Goal: Task Accomplishment & Management: Complete application form

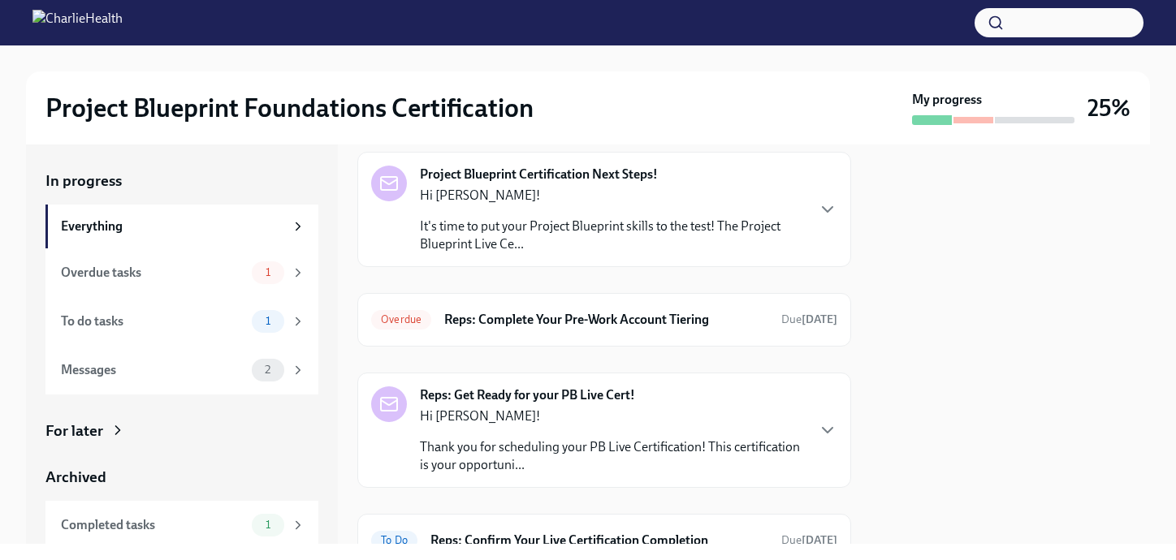
scroll to position [128, 0]
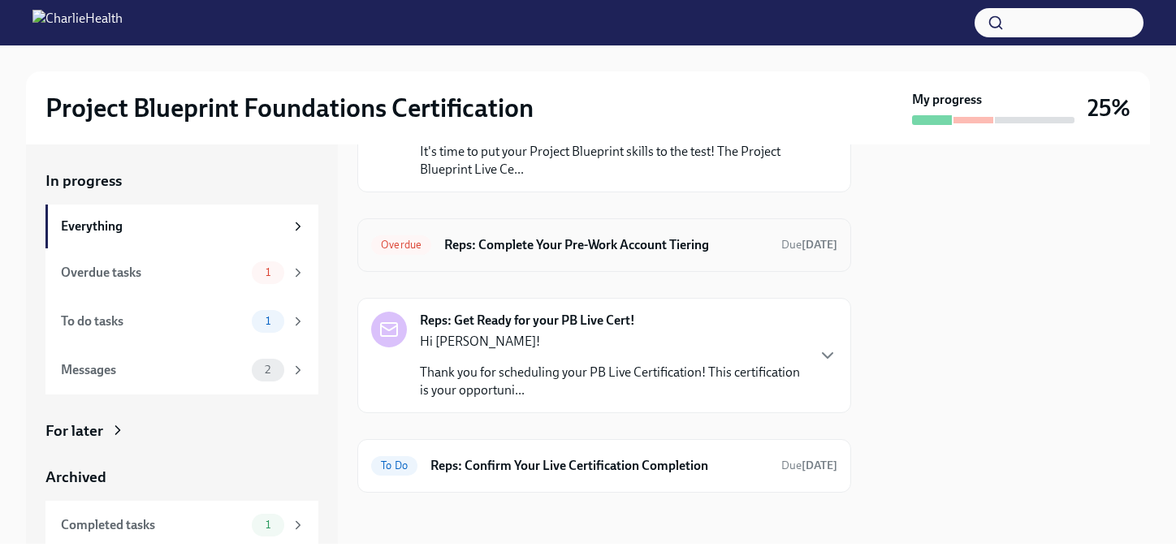
click at [597, 245] on h6 "Reps: Complete Your Pre-Work Account Tiering" at bounding box center [606, 245] width 324 height 18
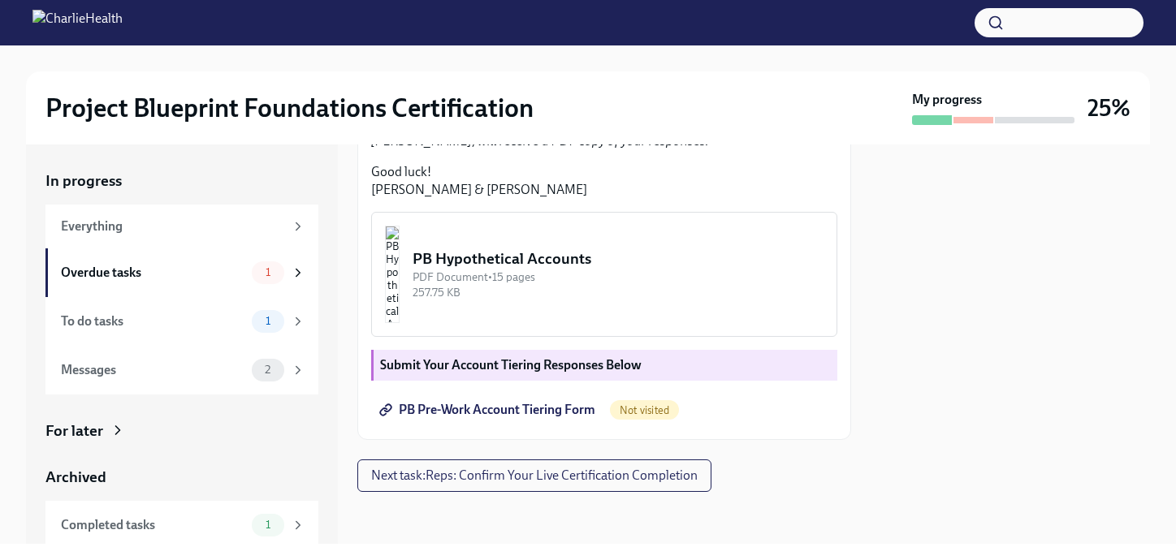
scroll to position [481, 0]
click at [400, 310] on img "button" at bounding box center [392, 274] width 15 height 97
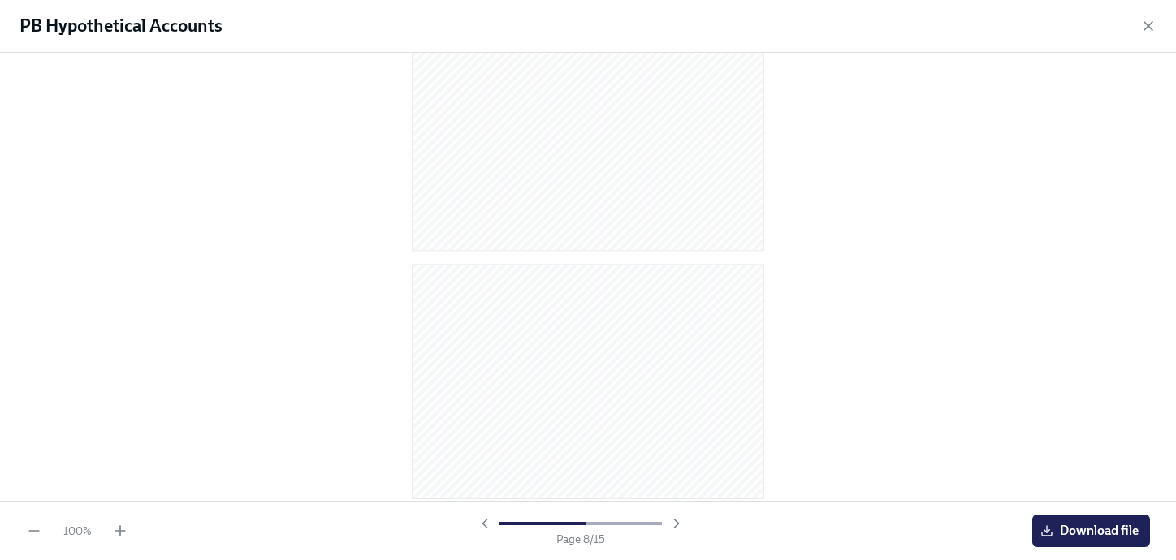
scroll to position [0, 0]
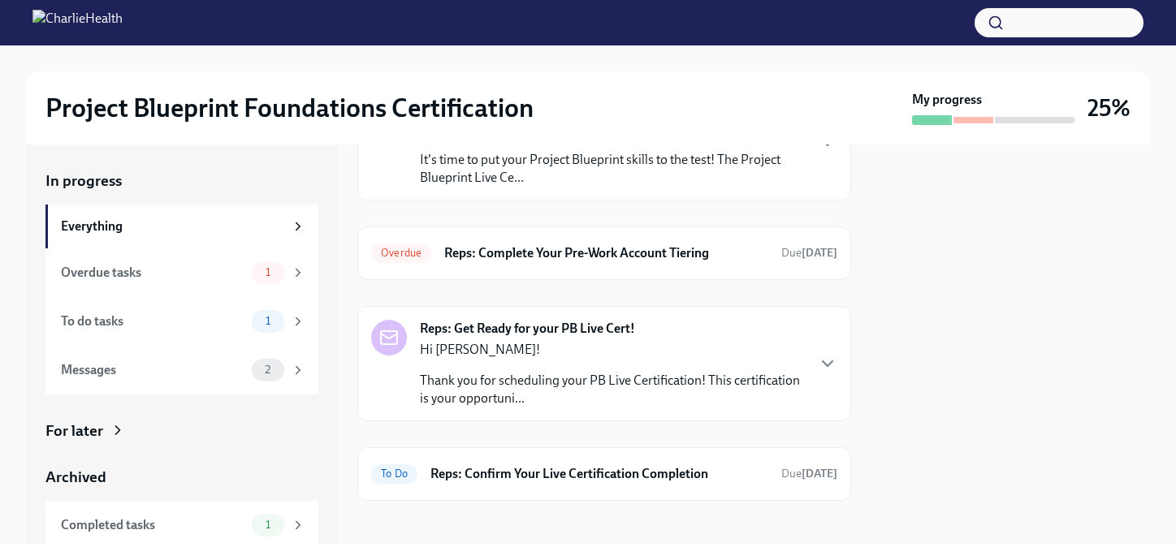
scroll to position [128, 0]
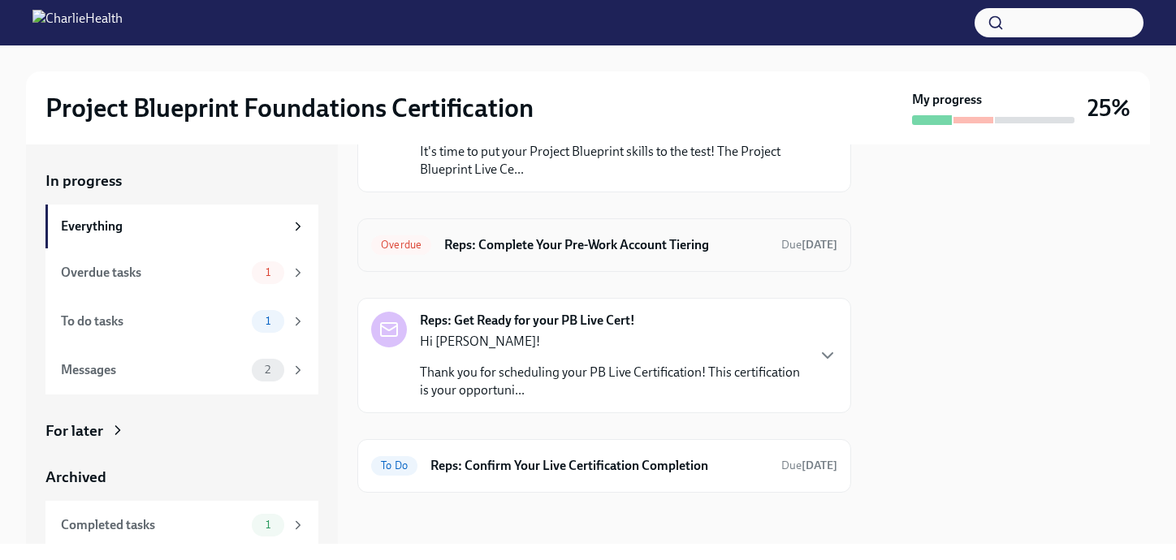
click at [586, 243] on h6 "Reps: Complete Your Pre-Work Account Tiering" at bounding box center [606, 245] width 324 height 18
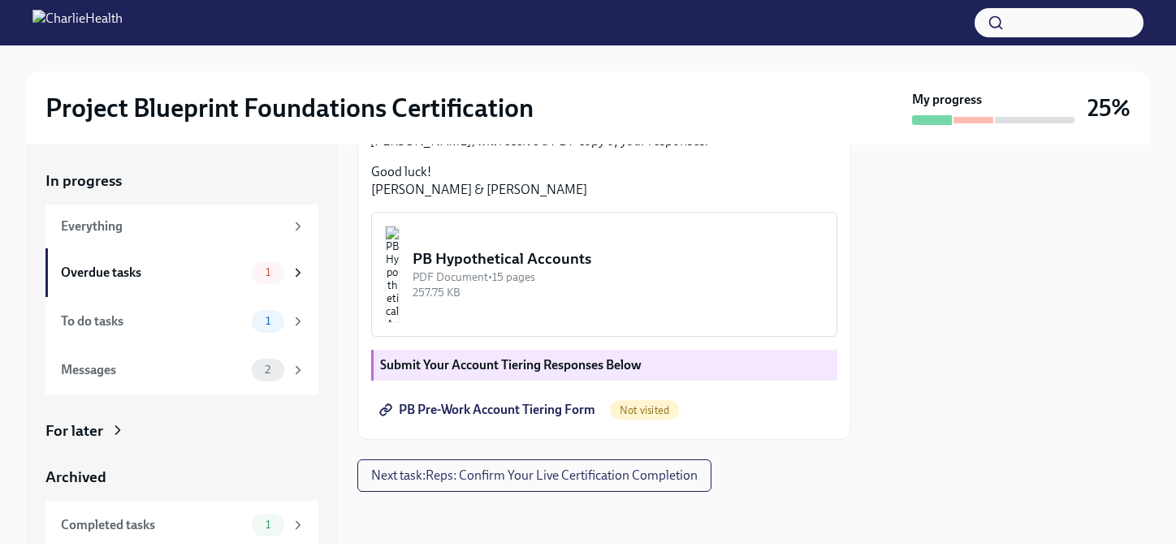
scroll to position [521, 0]
click at [551, 408] on span "PB Pre-Work Account Tiering Form" at bounding box center [489, 410] width 213 height 16
click at [634, 264] on div "PB Hypothetical Accounts" at bounding box center [618, 259] width 411 height 21
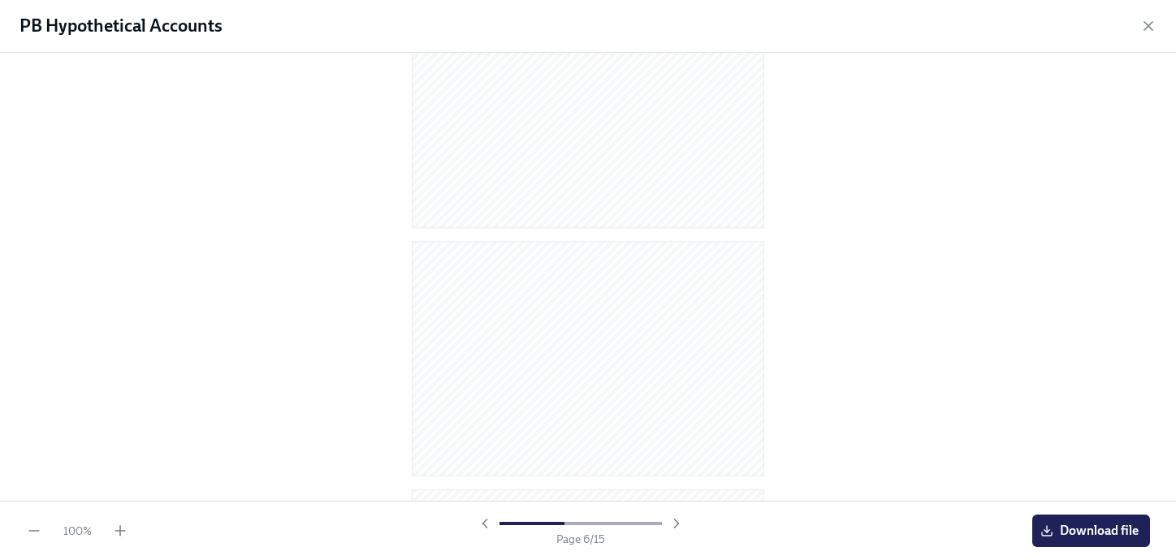
scroll to position [0, 0]
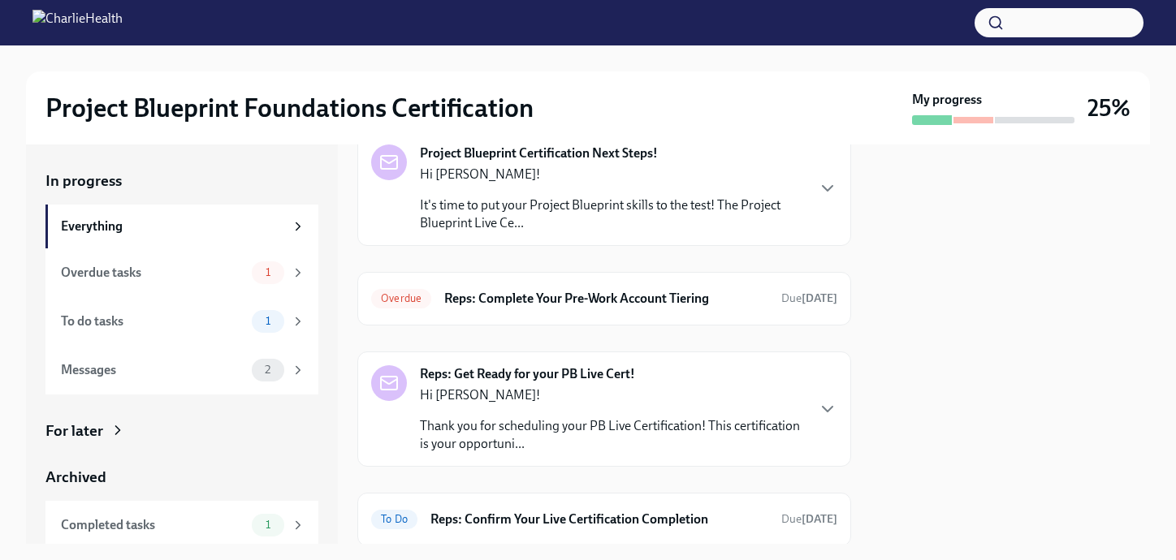
scroll to position [87, 0]
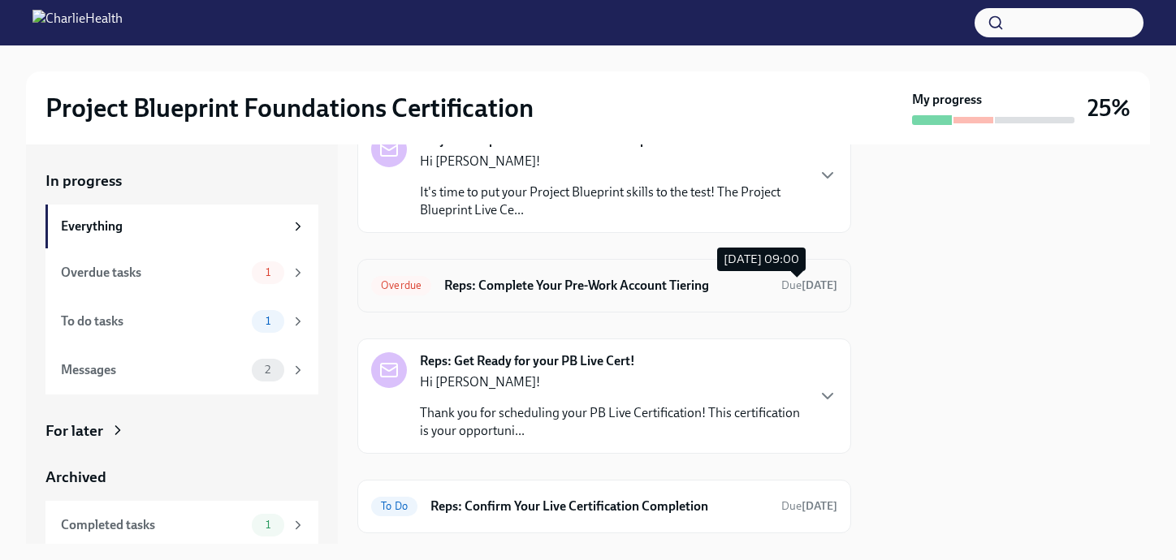
click at [781, 279] on span "Due [DATE]" at bounding box center [809, 286] width 56 height 14
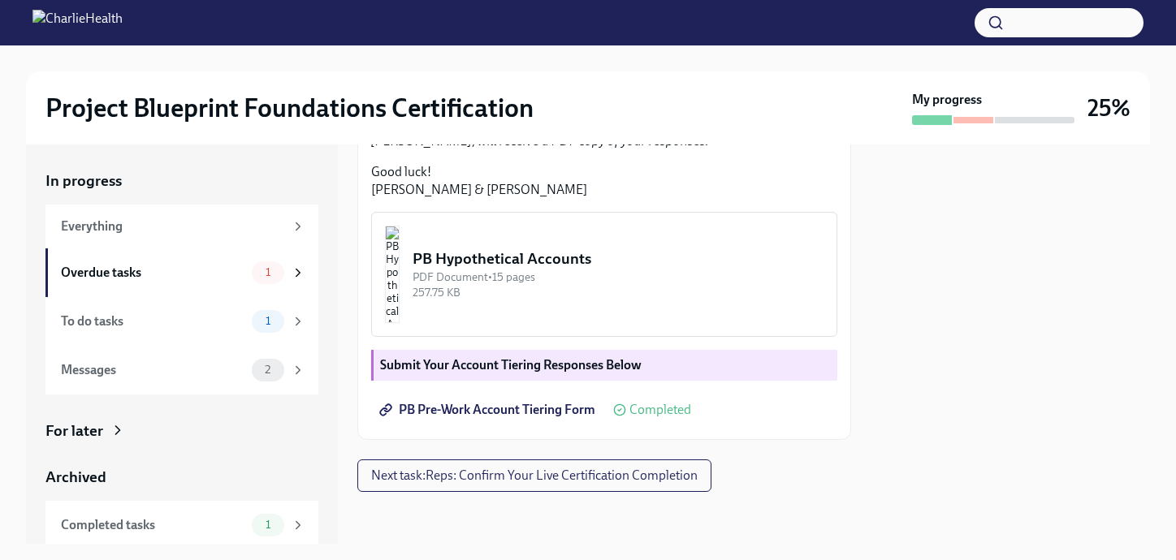
scroll to position [521, 0]
click at [294, 268] on icon at bounding box center [298, 273] width 15 height 15
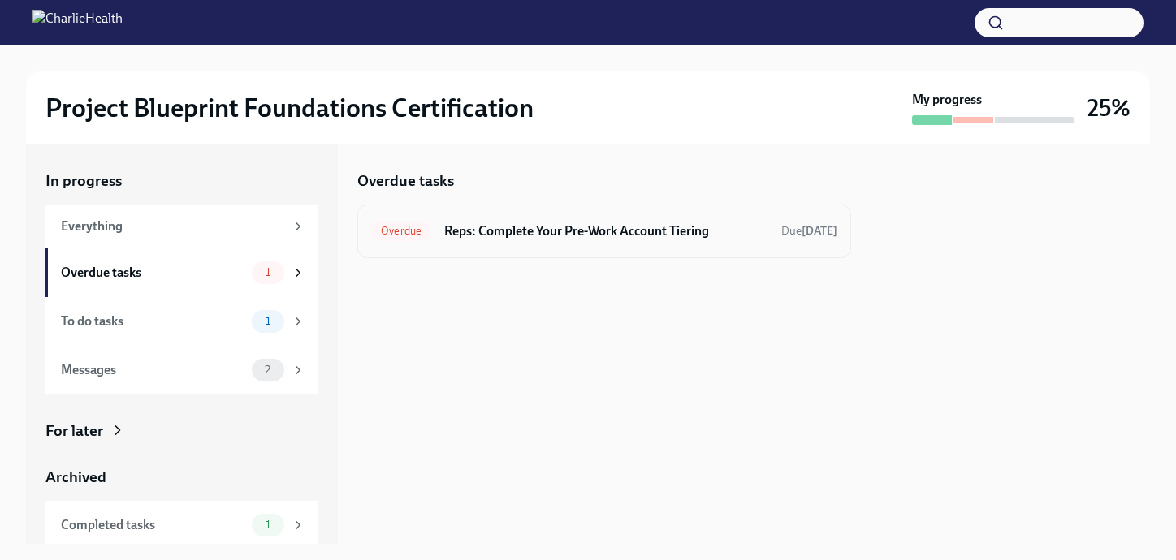
click at [500, 236] on h6 "Reps: Complete Your Pre-Work Account Tiering" at bounding box center [606, 232] width 324 height 18
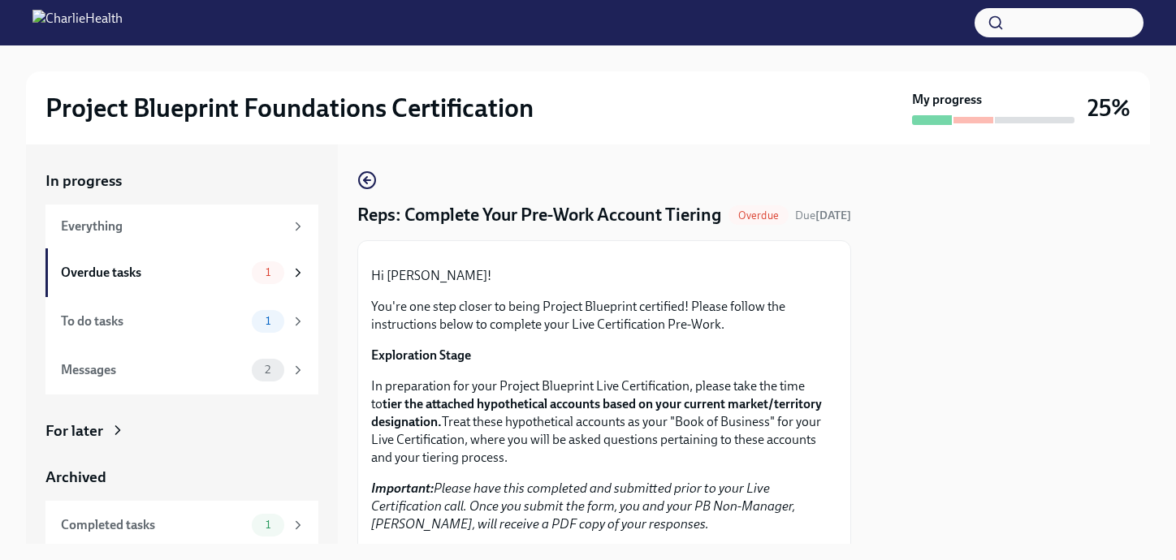
scroll to position [521, 0]
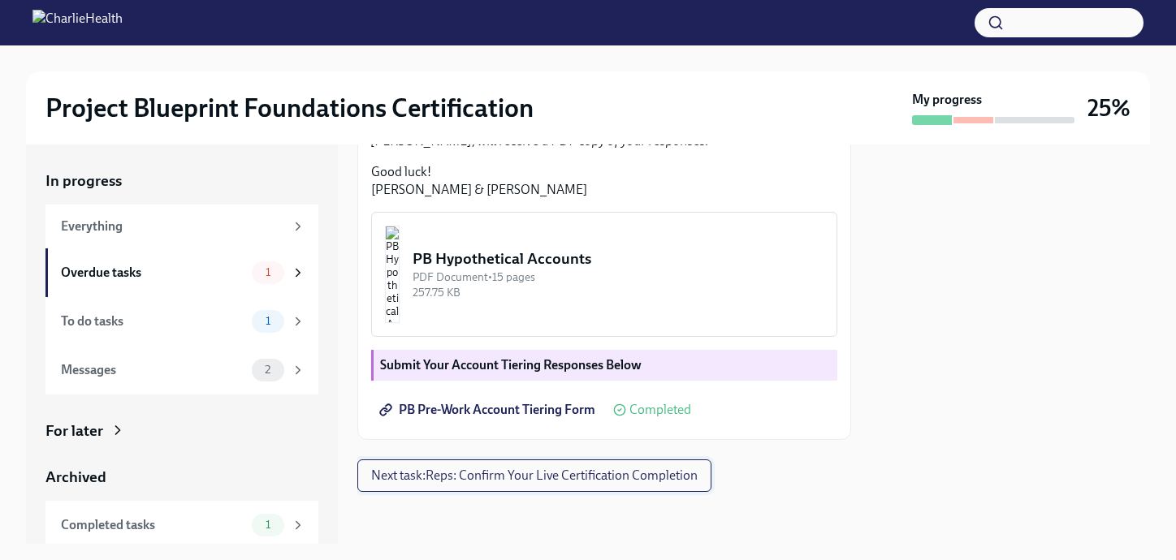
click at [510, 465] on button "Next task : Reps: Confirm Your Live Certification Completion" at bounding box center [534, 476] width 354 height 32
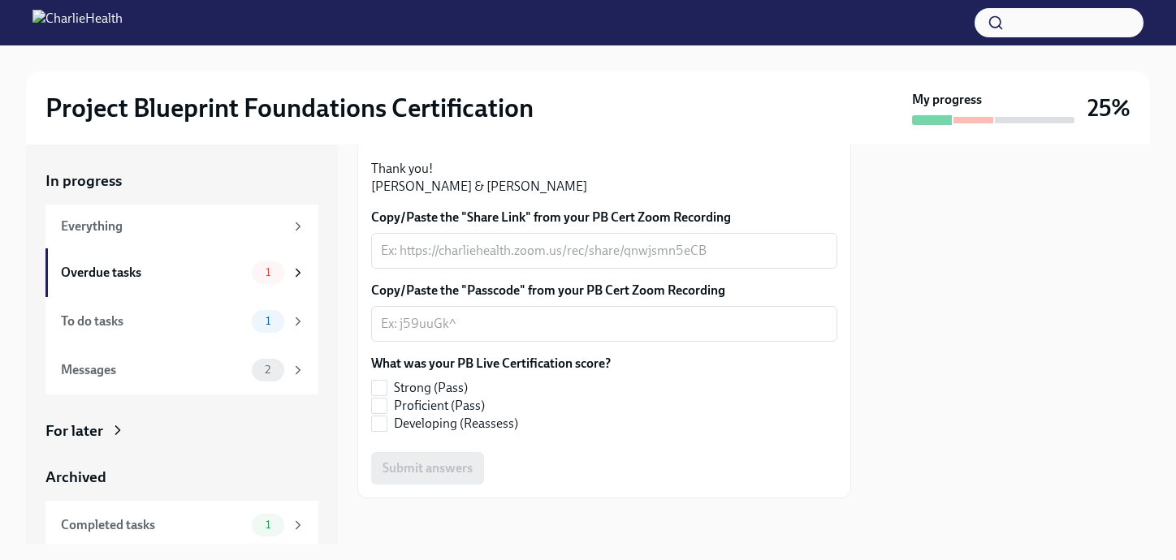
scroll to position [500, 0]
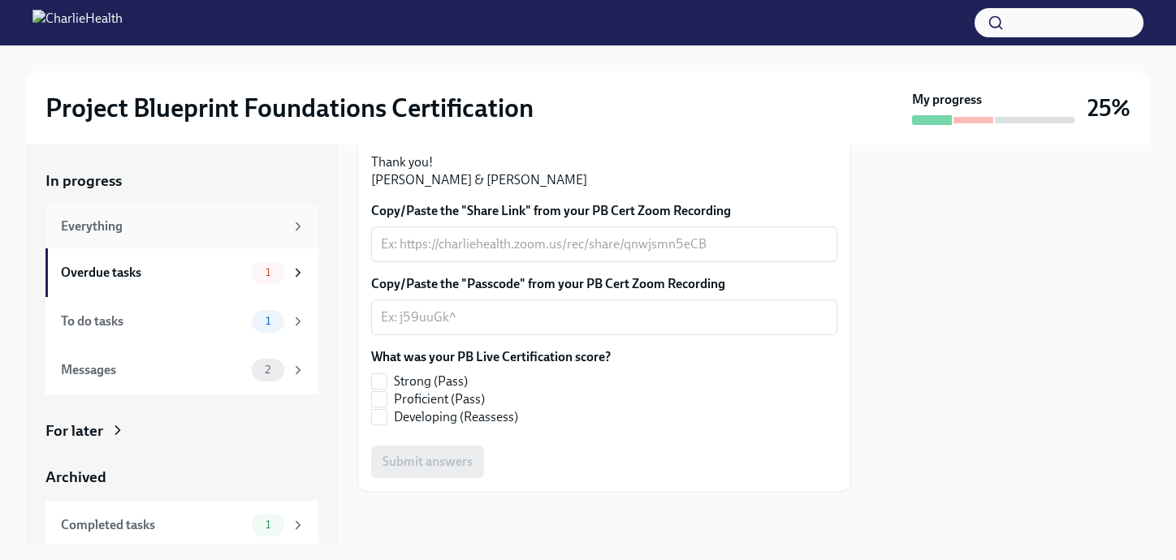
click at [149, 221] on div "Everything" at bounding box center [172, 227] width 223 height 18
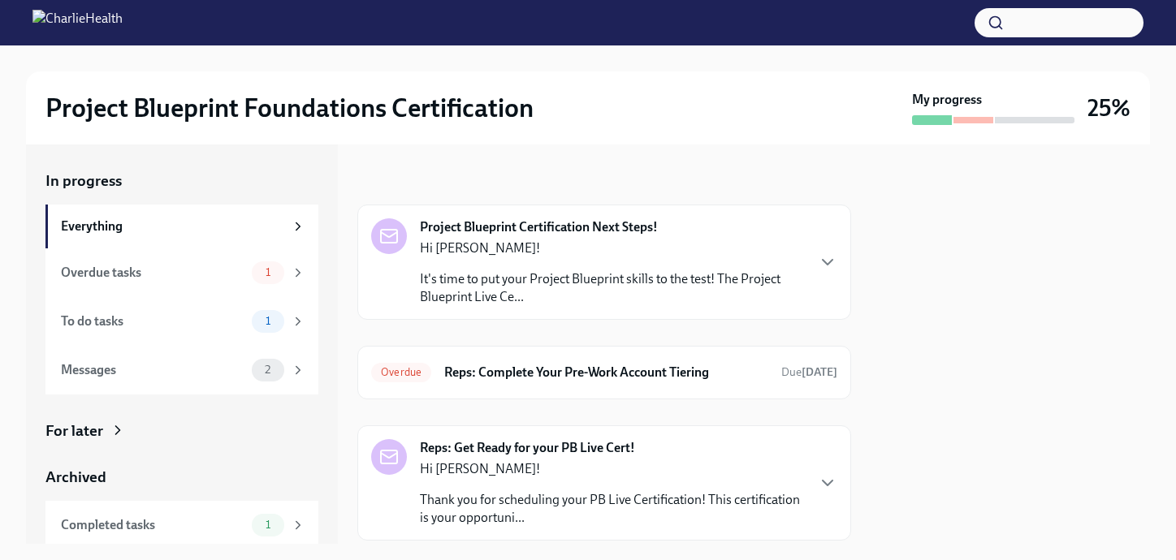
scroll to position [128, 0]
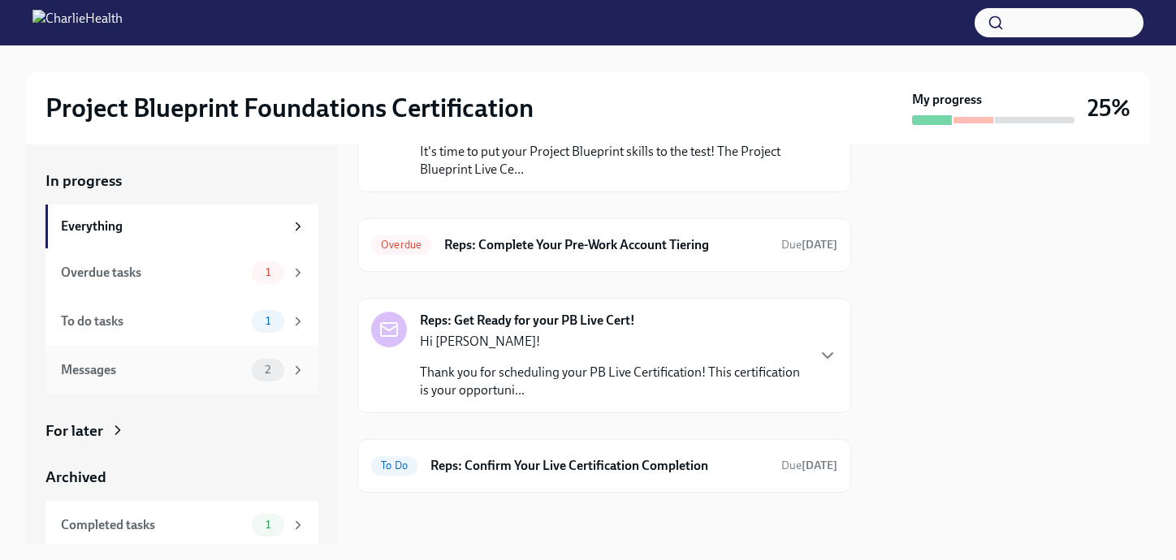
click at [197, 370] on div "Messages" at bounding box center [153, 370] width 184 height 18
